Goal: Task Accomplishment & Management: Use online tool/utility

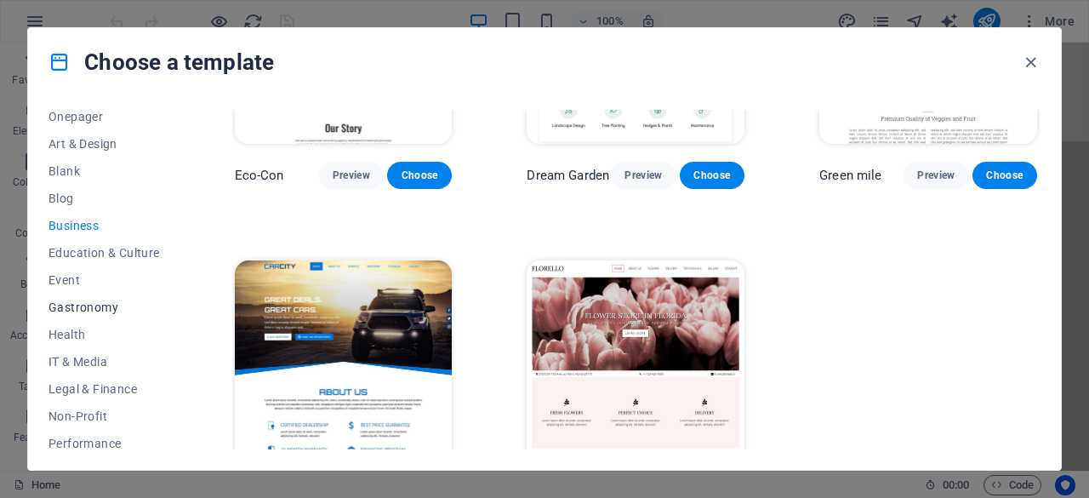
scroll to position [340, 0]
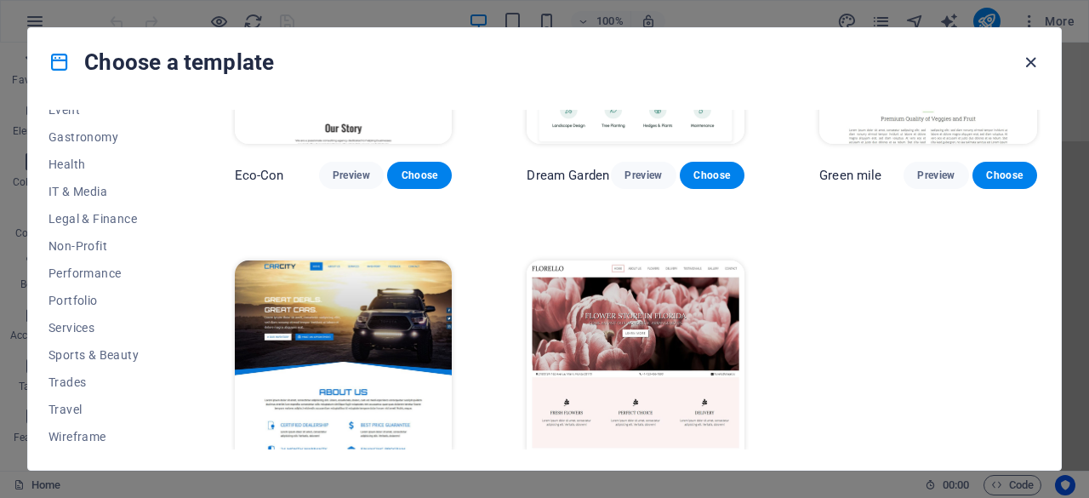
click at [1032, 58] on icon "button" at bounding box center [1031, 63] width 20 height 20
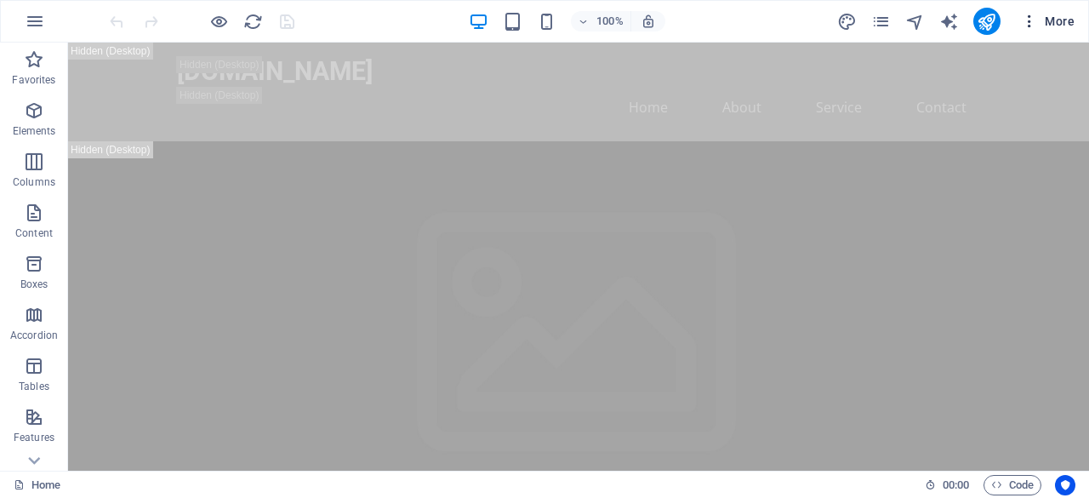
click at [1028, 16] on icon "button" at bounding box center [1029, 21] width 17 height 17
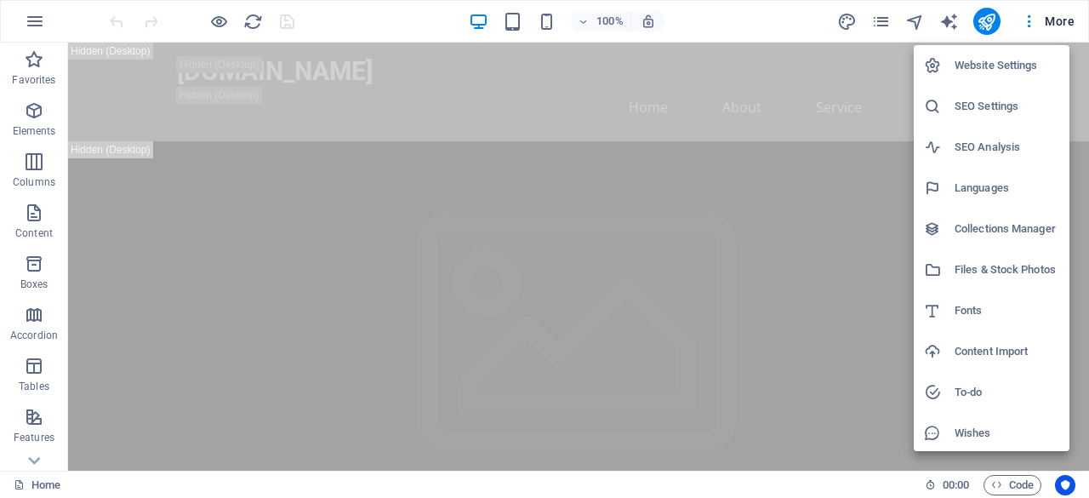
click at [33, 28] on div at bounding box center [544, 249] width 1089 height 498
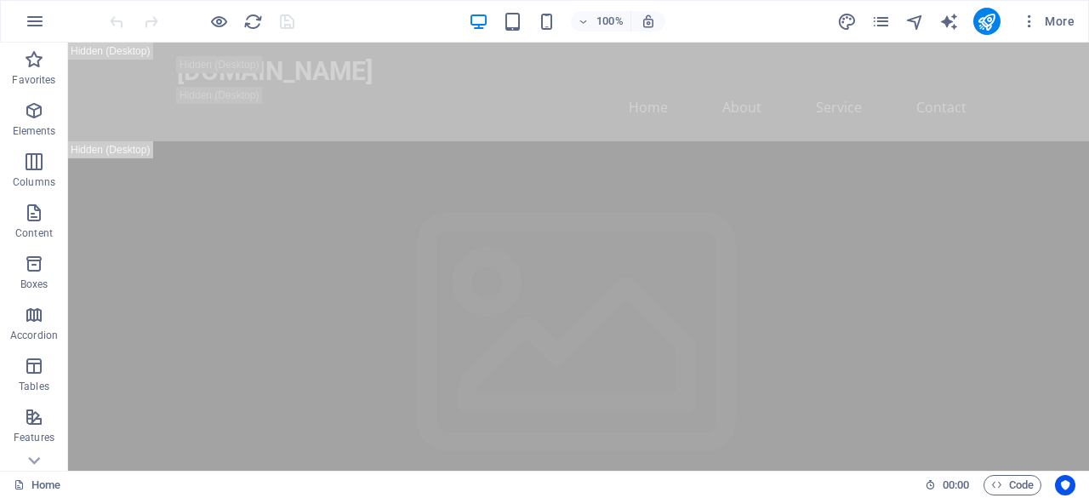
click at [33, 28] on icon "button" at bounding box center [35, 21] width 20 height 20
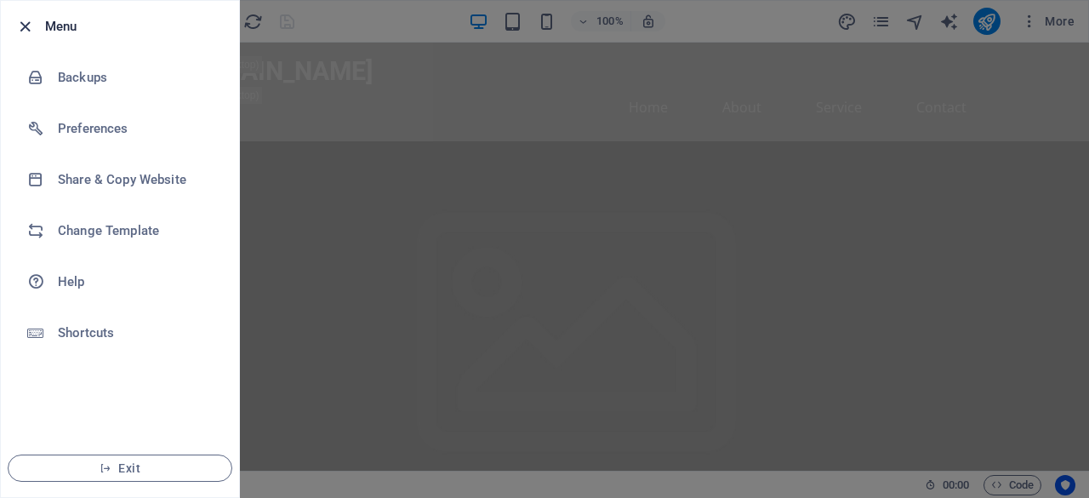
click at [23, 22] on icon "button" at bounding box center [25, 27] width 20 height 20
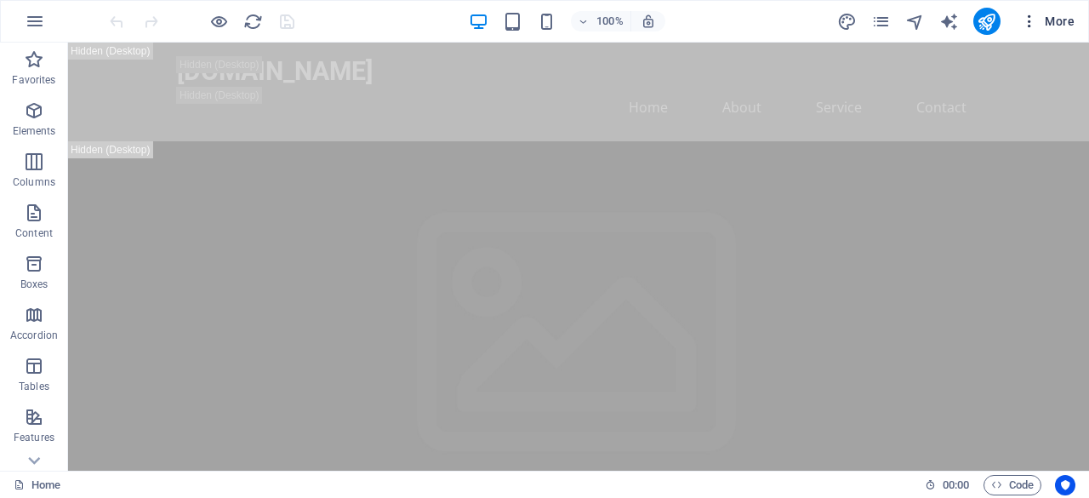
click at [1036, 20] on icon "button" at bounding box center [1029, 21] width 17 height 17
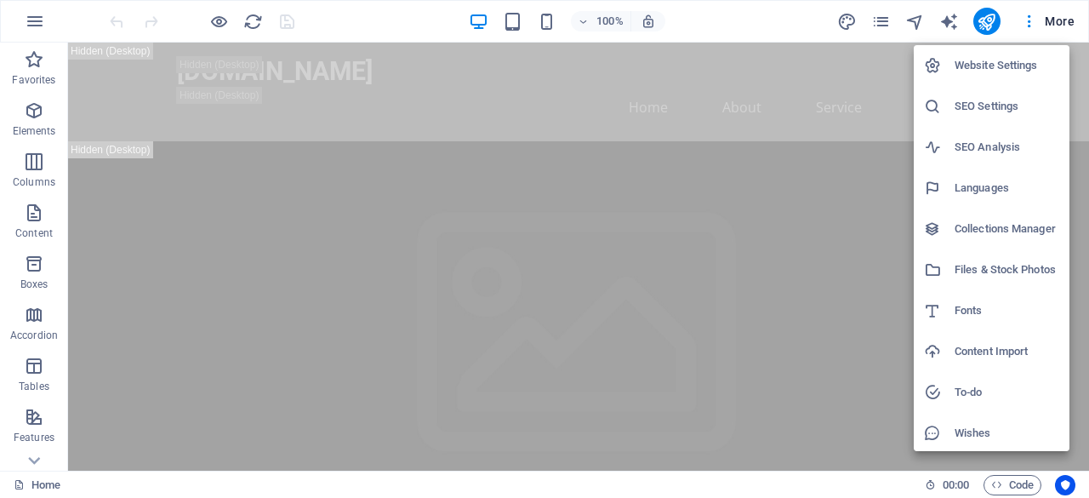
click at [1026, 23] on div at bounding box center [544, 249] width 1089 height 498
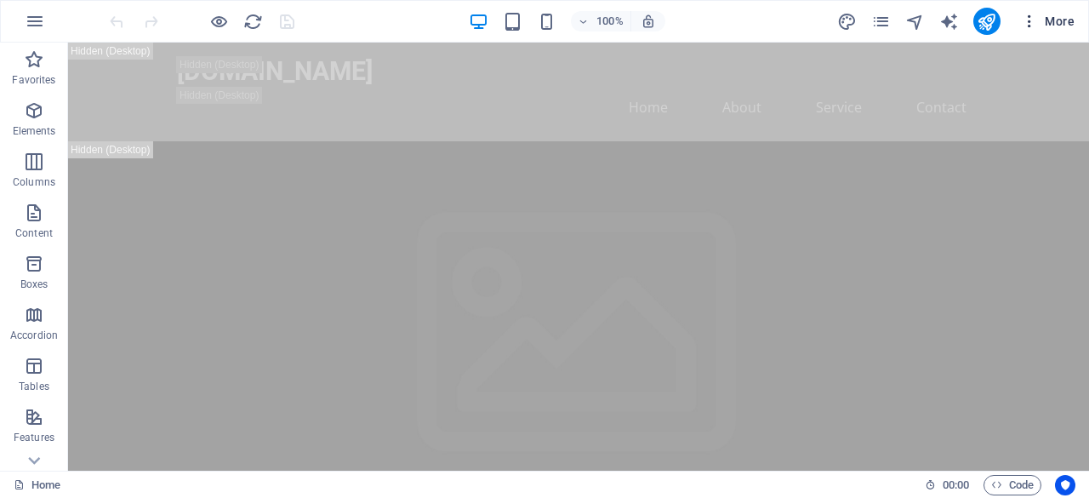
click at [1051, 20] on span "More" at bounding box center [1048, 21] width 54 height 17
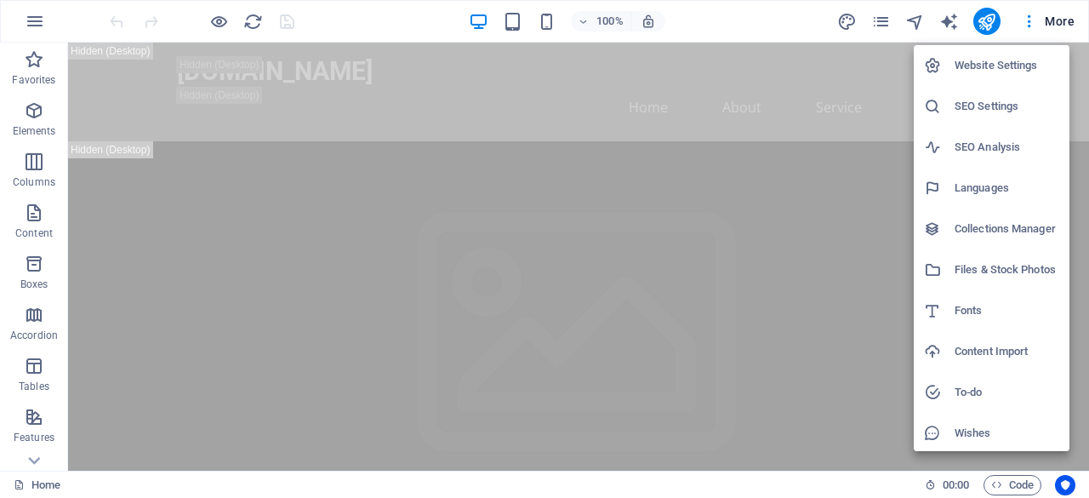
click at [47, 31] on div at bounding box center [544, 249] width 1089 height 498
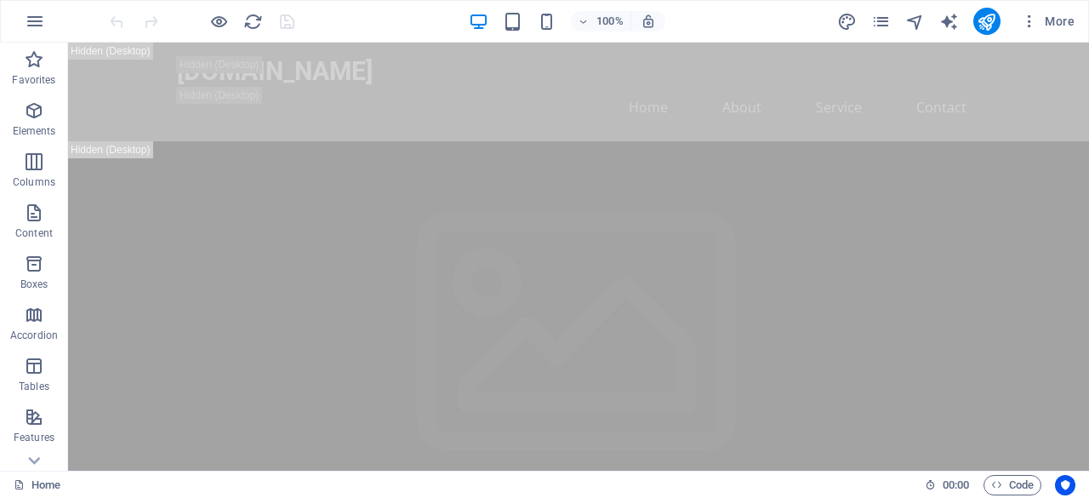
click at [31, 21] on icon "button" at bounding box center [35, 21] width 20 height 20
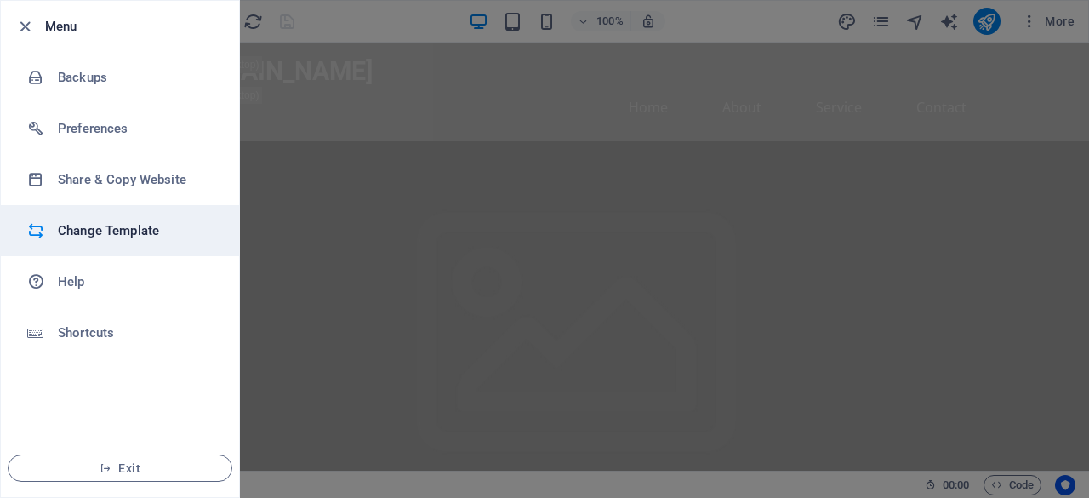
click at [77, 237] on h6 "Change Template" at bounding box center [136, 230] width 157 height 20
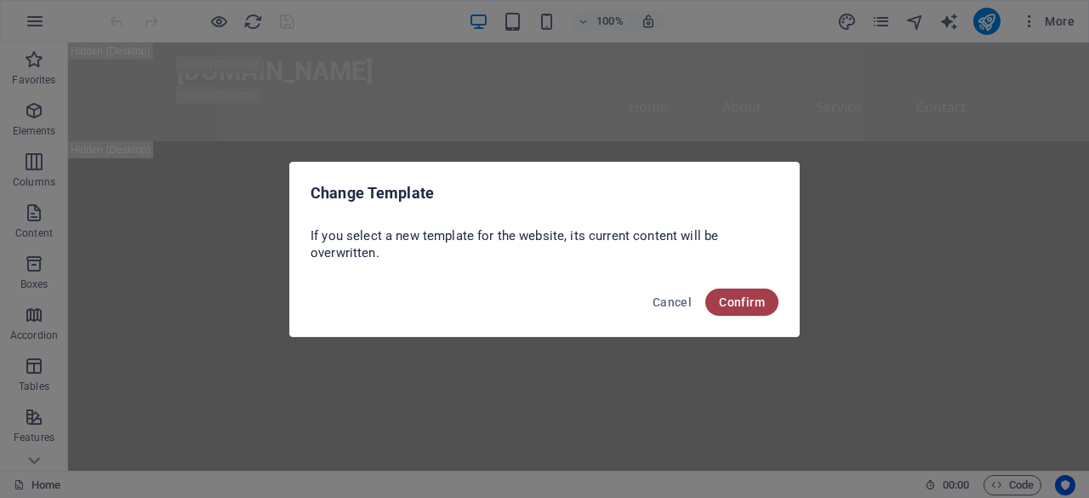
click at [730, 295] on span "Confirm" at bounding box center [742, 302] width 46 height 14
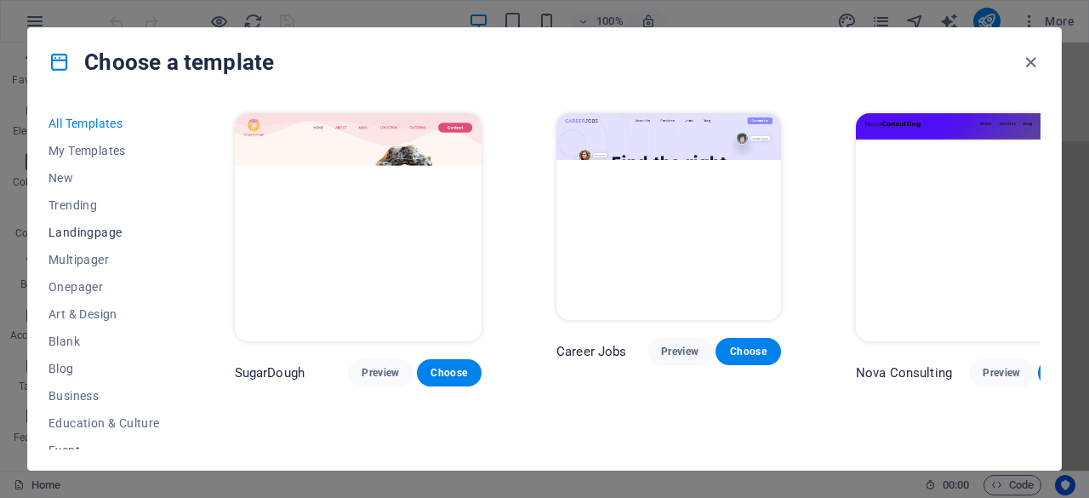
scroll to position [85, 0]
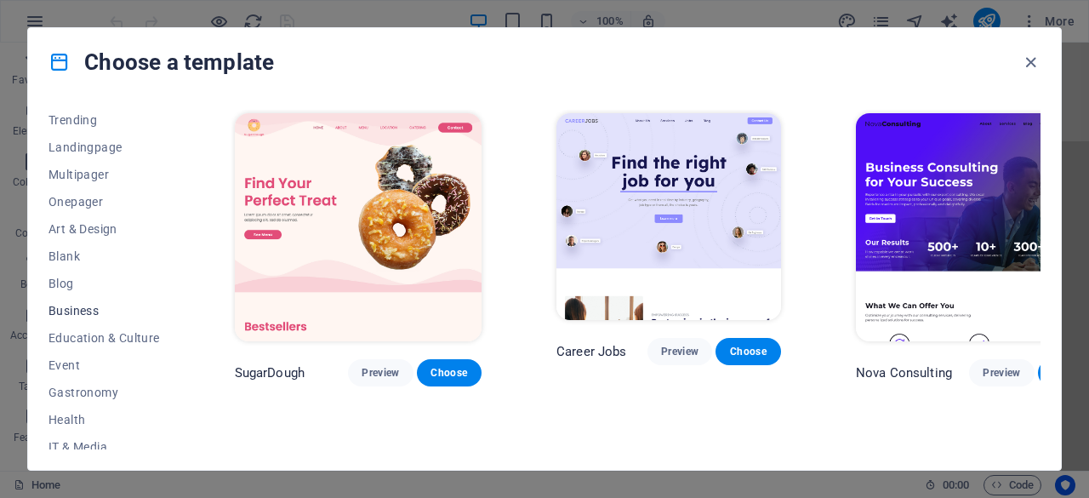
click at [70, 316] on span "Business" at bounding box center [104, 311] width 111 height 14
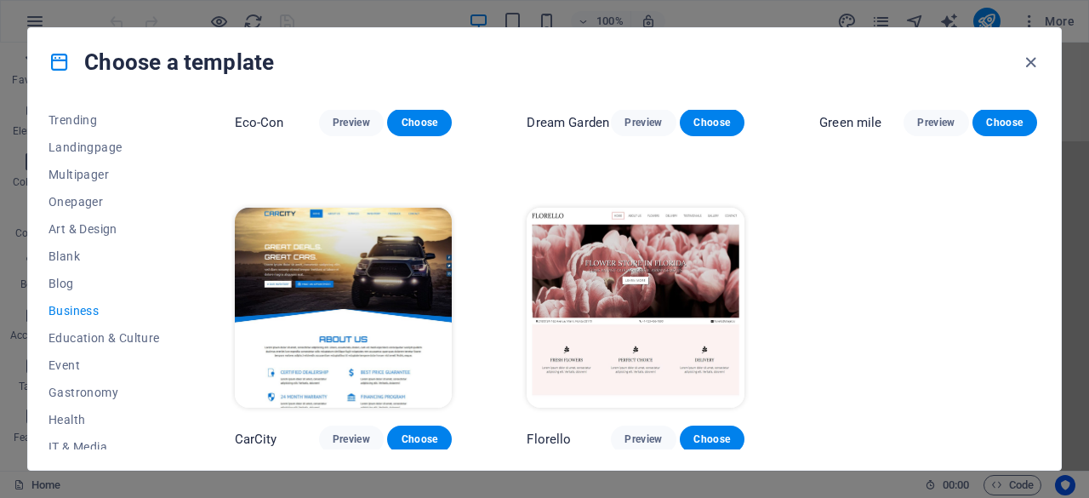
scroll to position [228, 0]
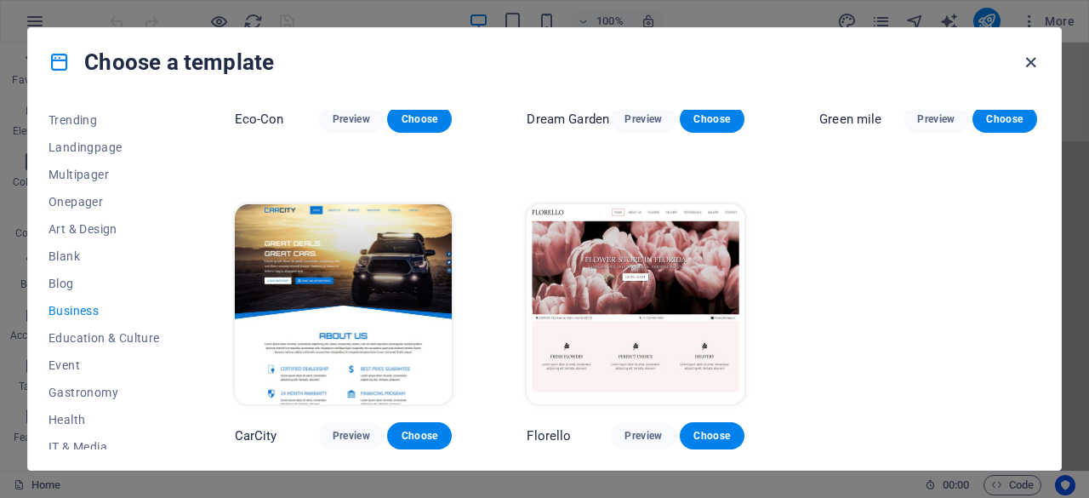
click at [1023, 54] on icon "button" at bounding box center [1031, 63] width 20 height 20
